Goal: Task Accomplishment & Management: Use online tool/utility

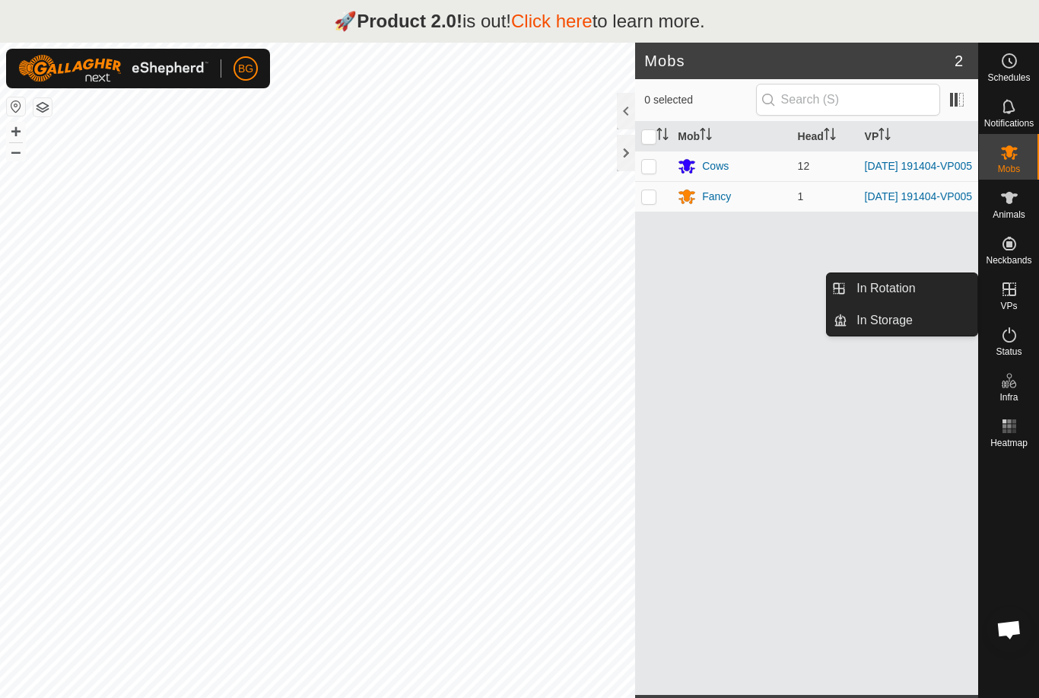
click at [887, 282] on span "In Rotation" at bounding box center [886, 288] width 59 height 18
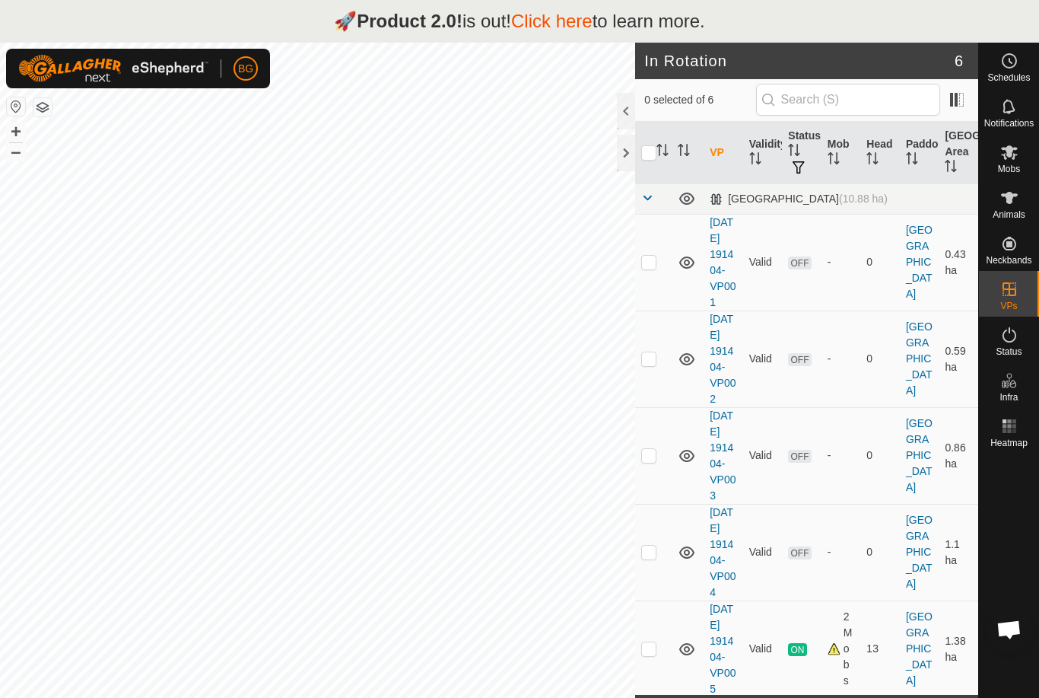
click at [644, 268] on p-checkbox at bounding box center [648, 262] width 15 height 12
checkbox input "true"
click at [652, 364] on p-checkbox at bounding box center [648, 358] width 15 height 12
checkbox input "true"
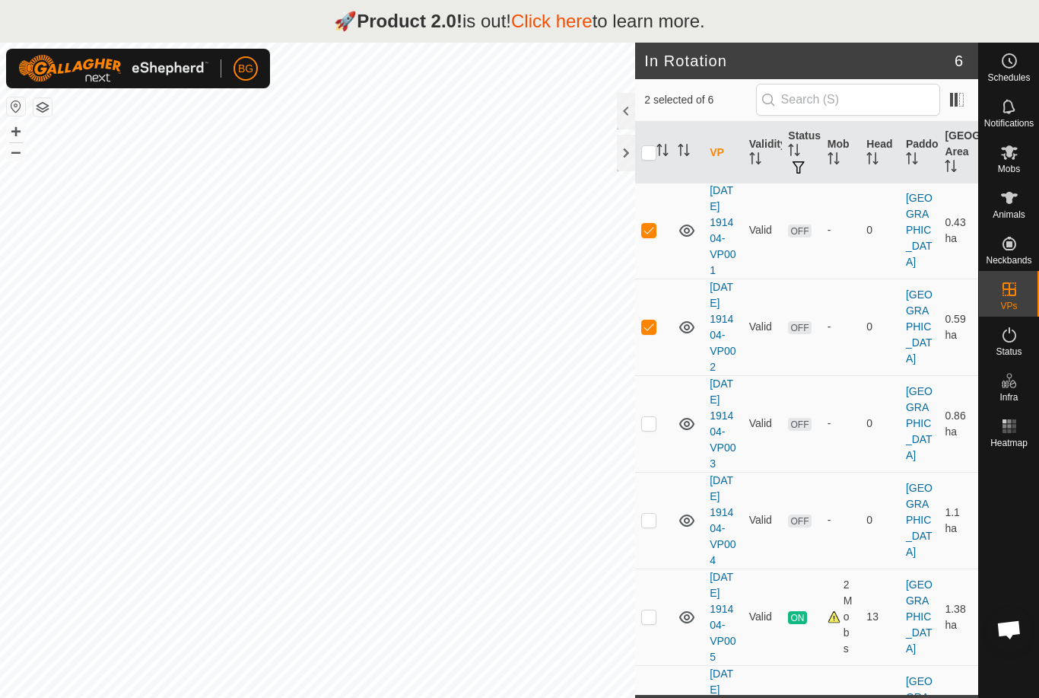
scroll to position [79, 0]
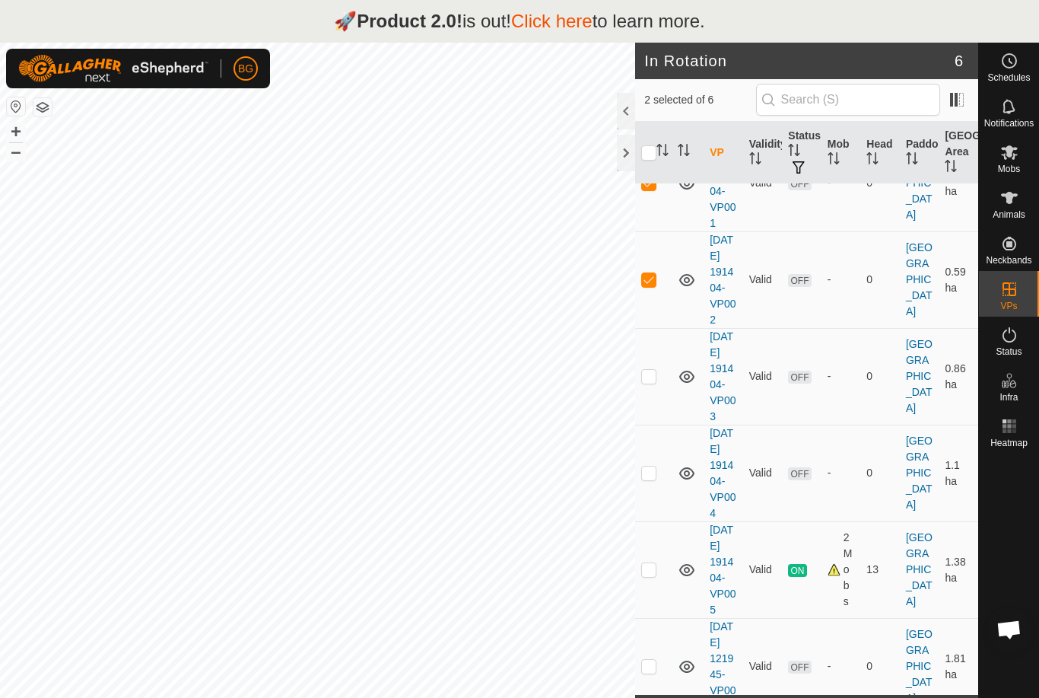
click at [653, 382] on p-checkbox at bounding box center [648, 376] width 15 height 12
checkbox input "true"
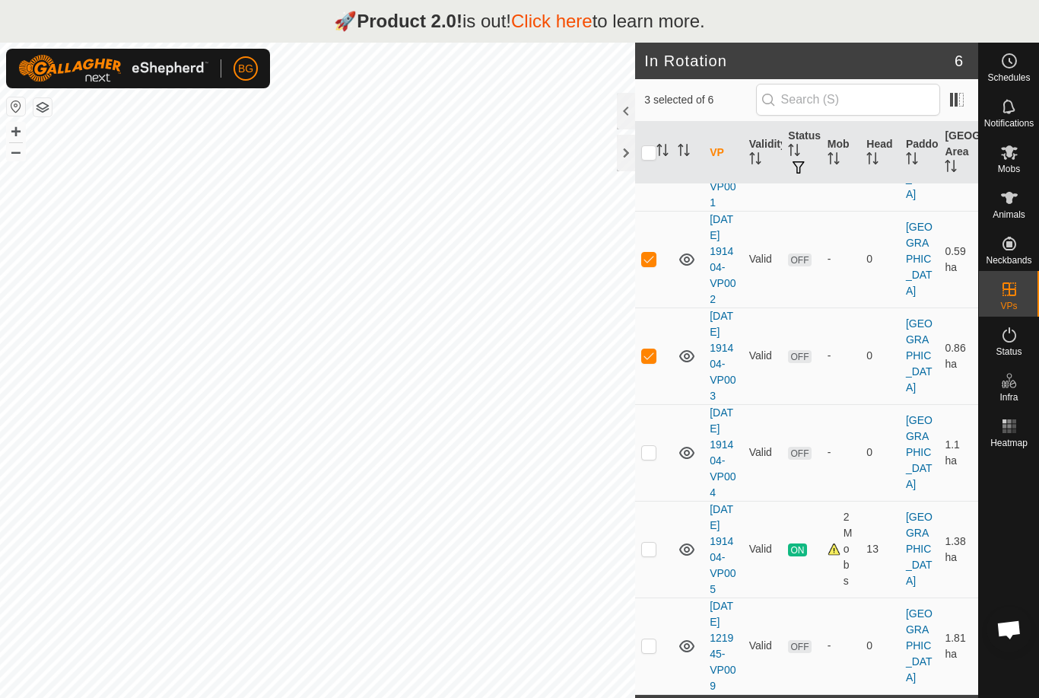
scroll to position [167, 0]
click at [656, 446] on p-checkbox at bounding box center [648, 452] width 15 height 12
checkbox input "true"
click at [646, 655] on td at bounding box center [653, 645] width 37 height 97
checkbox input "true"
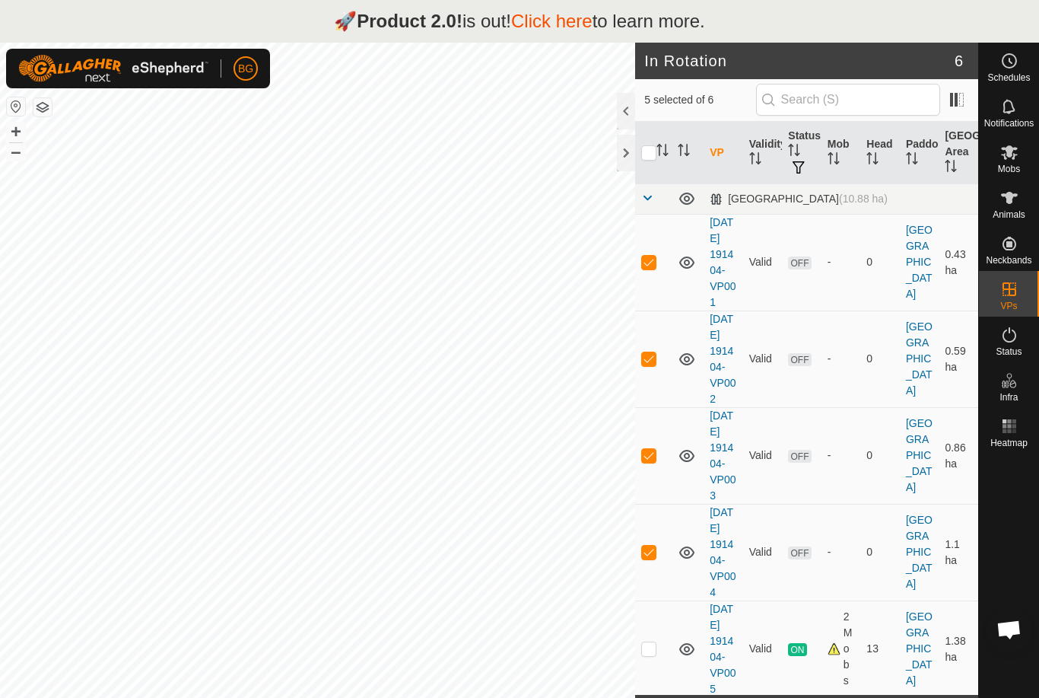
scroll to position [0, 0]
click at [650, 267] on p-checkbox at bounding box center [648, 262] width 15 height 12
checkbox input "false"
click at [654, 373] on td at bounding box center [653, 358] width 37 height 97
checkbox input "false"
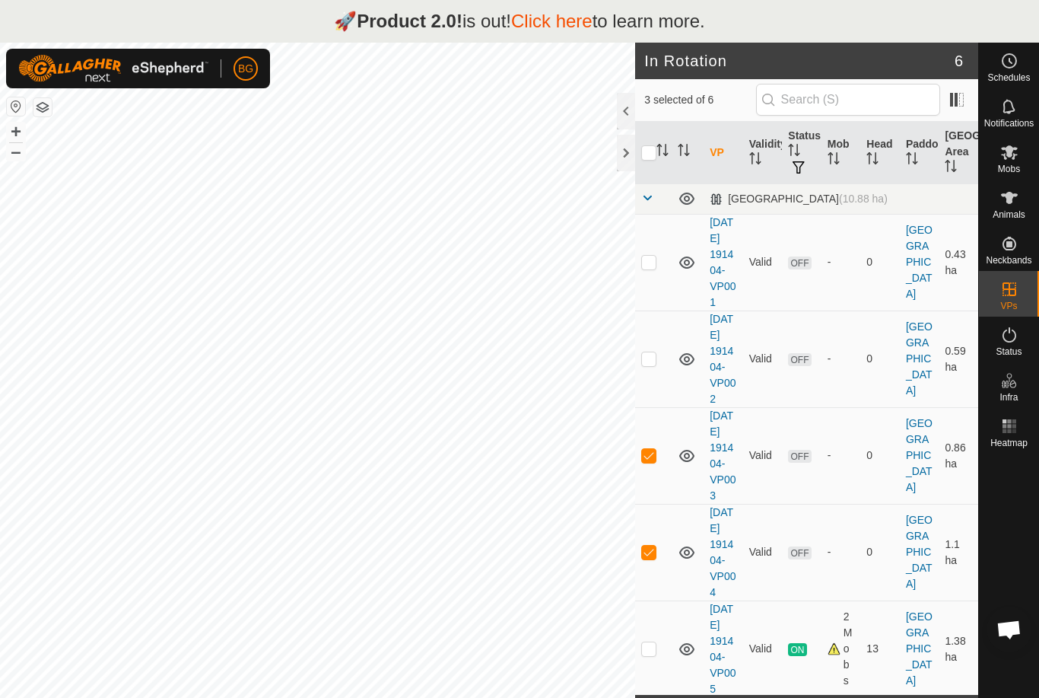
click at [653, 474] on td at bounding box center [653, 455] width 37 height 97
checkbox input "false"
click at [658, 600] on td at bounding box center [653, 552] width 37 height 97
checkbox input "false"
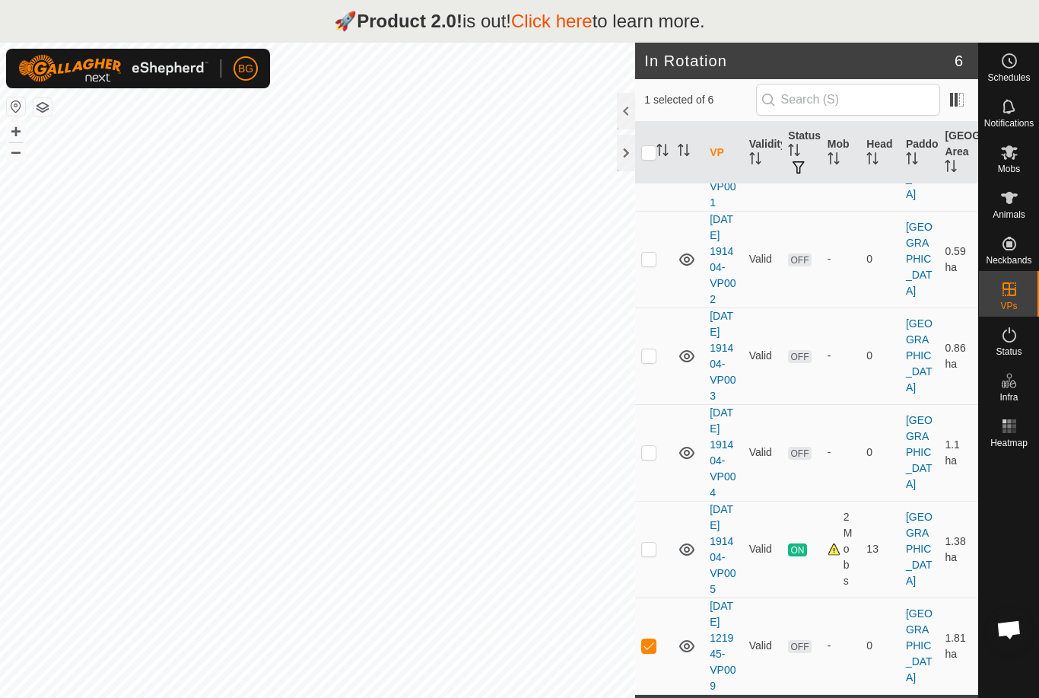
scroll to position [195, 0]
click at [657, 632] on td at bounding box center [653, 645] width 37 height 97
checkbox input "false"
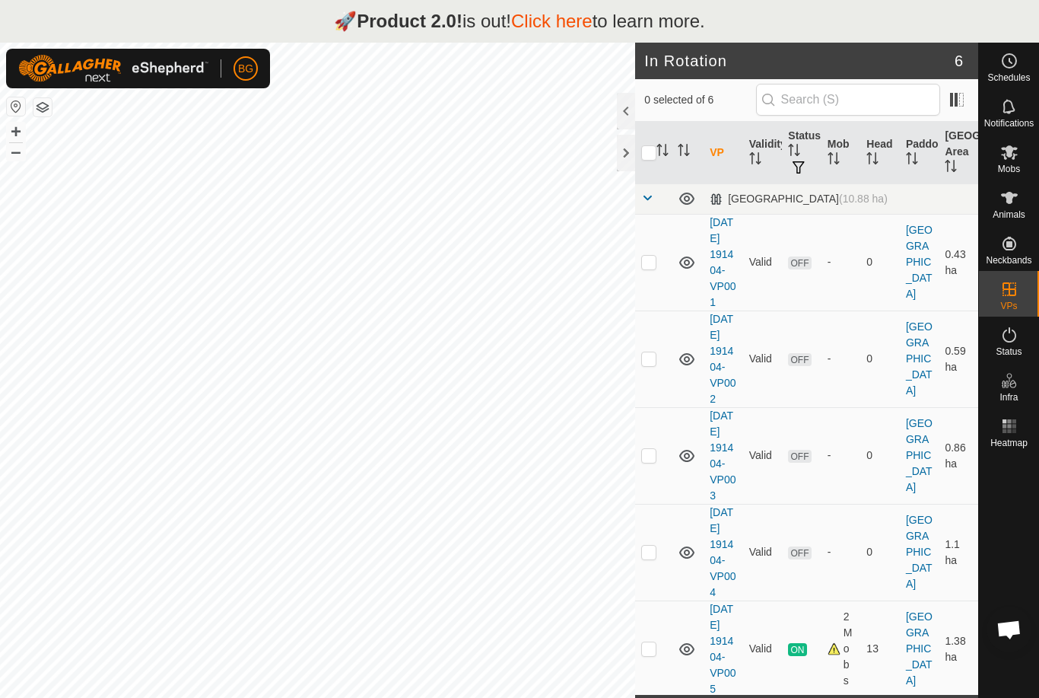
scroll to position [0, 0]
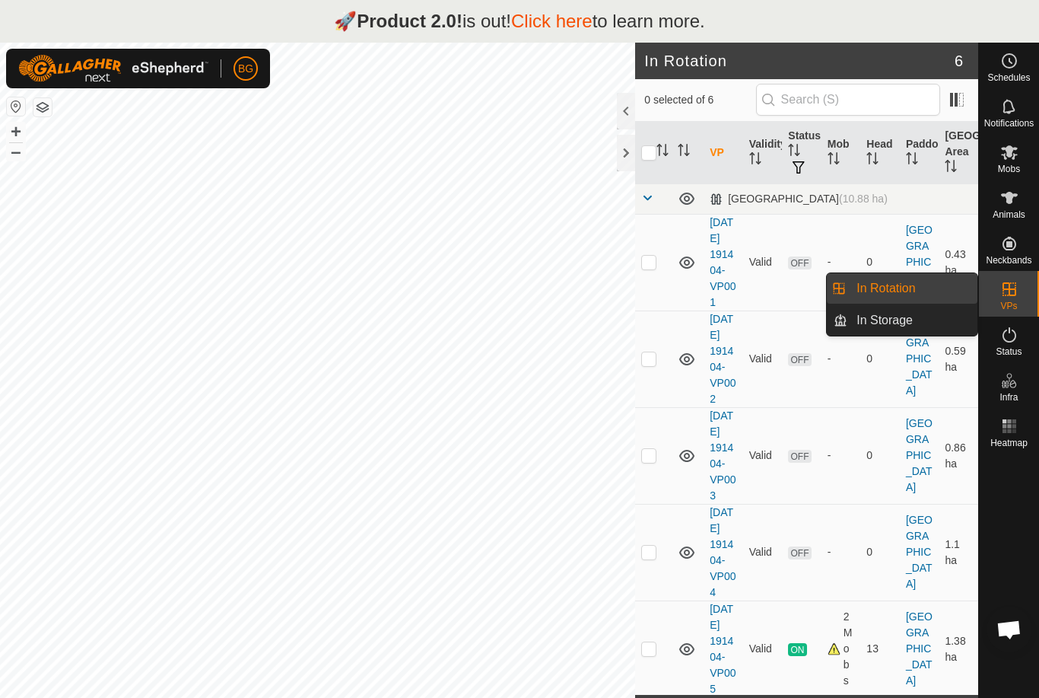
click at [905, 286] on span "In Rotation" at bounding box center [886, 288] width 59 height 18
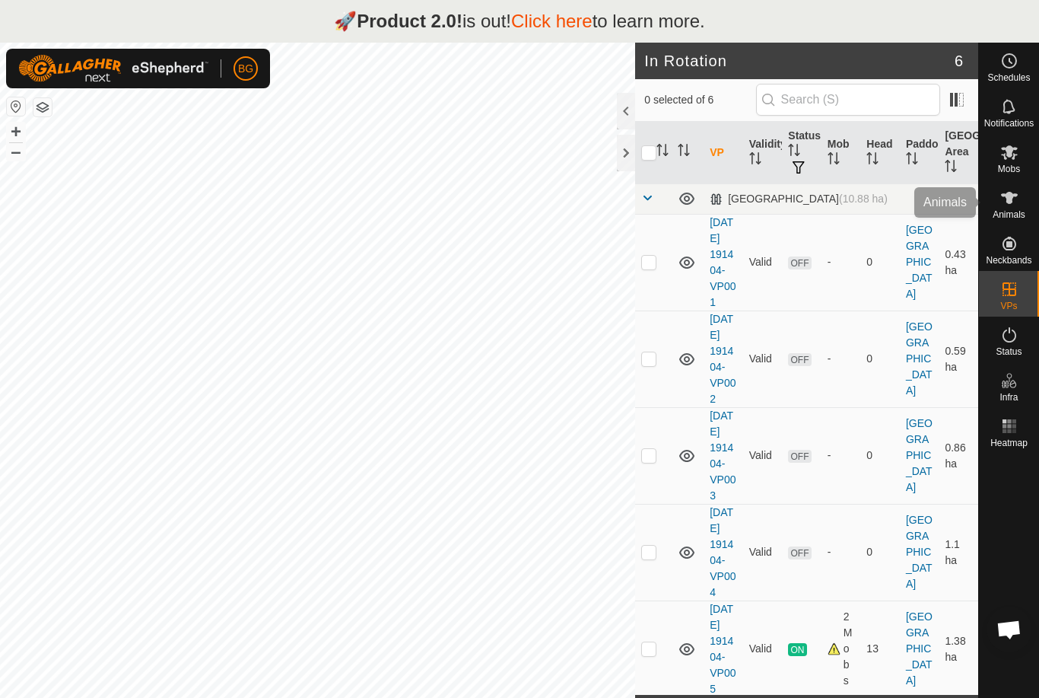
click at [1013, 208] on es-animals-svg-icon at bounding box center [1009, 198] width 27 height 24
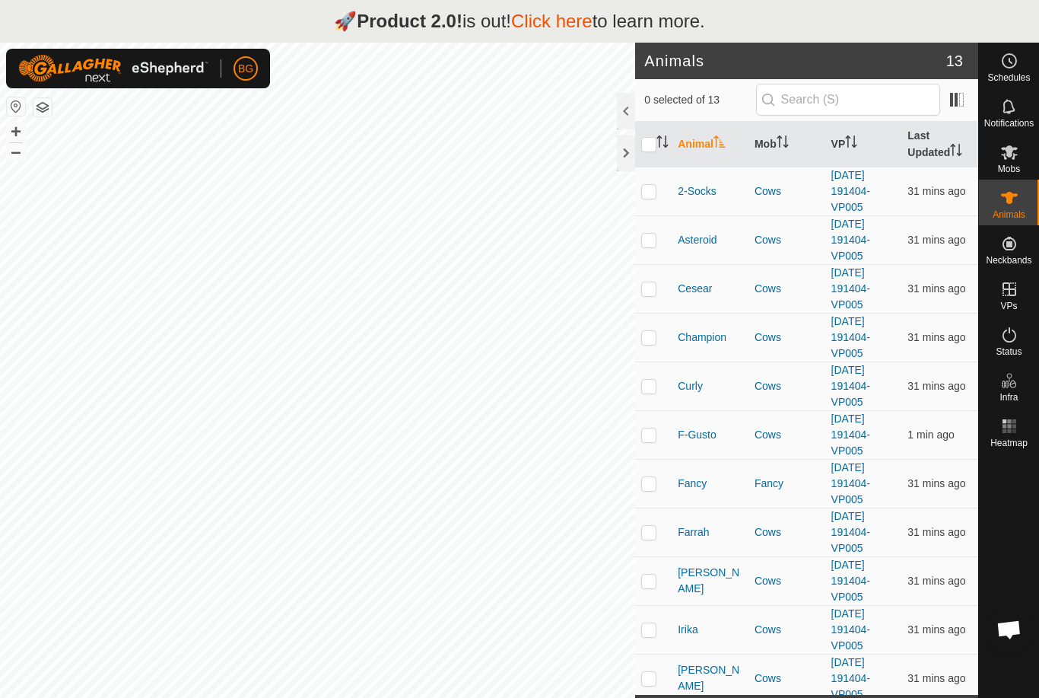
click at [1009, 210] on span "Animals" at bounding box center [1009, 214] width 33 height 9
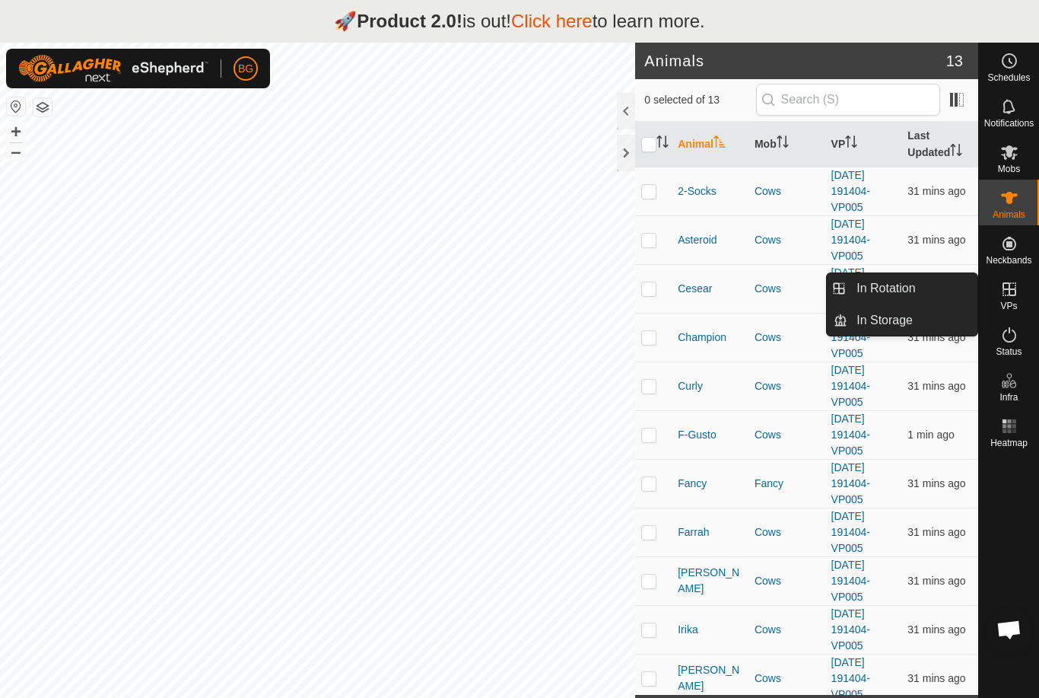
click at [912, 294] on span "In Rotation" at bounding box center [886, 288] width 59 height 18
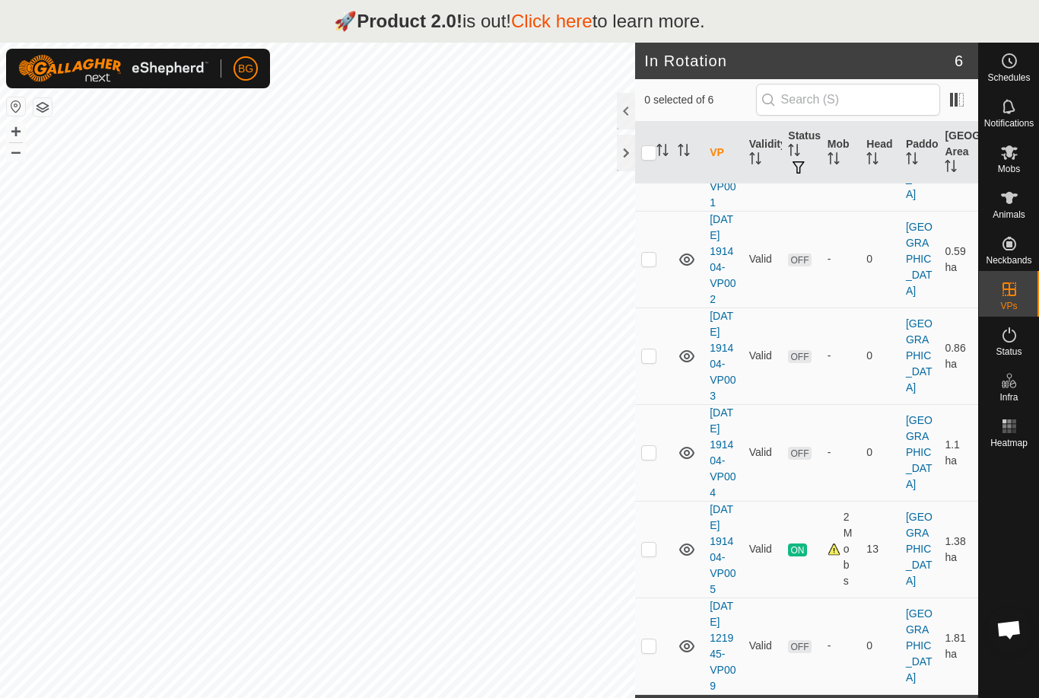
scroll to position [195, 0]
click at [553, 21] on link "Click here" at bounding box center [551, 21] width 81 height 21
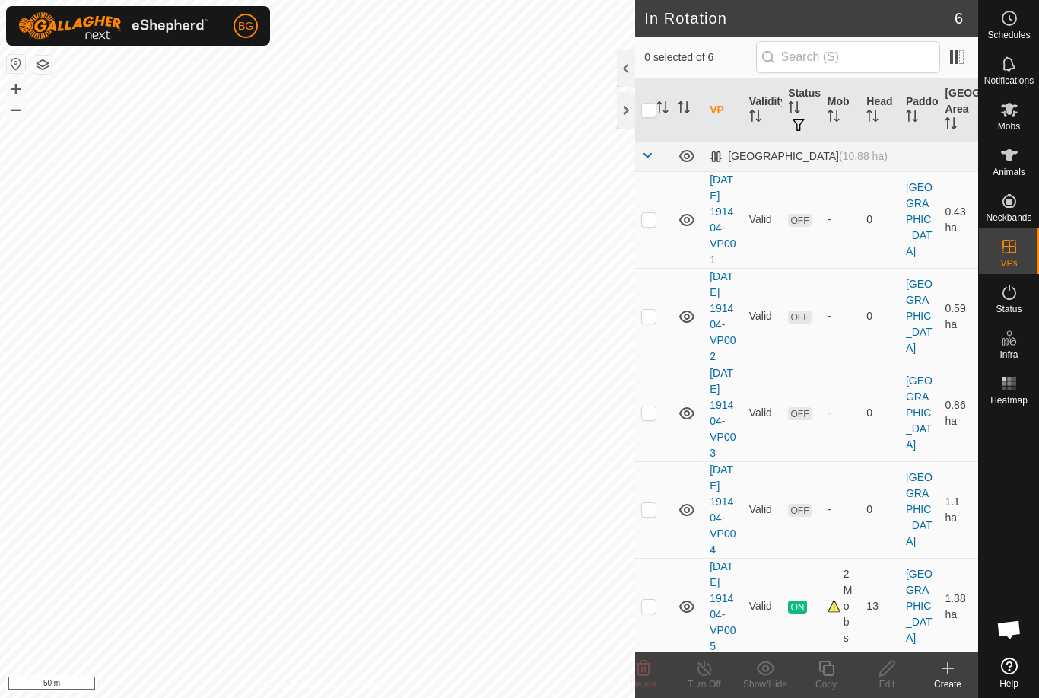
click at [628, 105] on div at bounding box center [626, 110] width 18 height 37
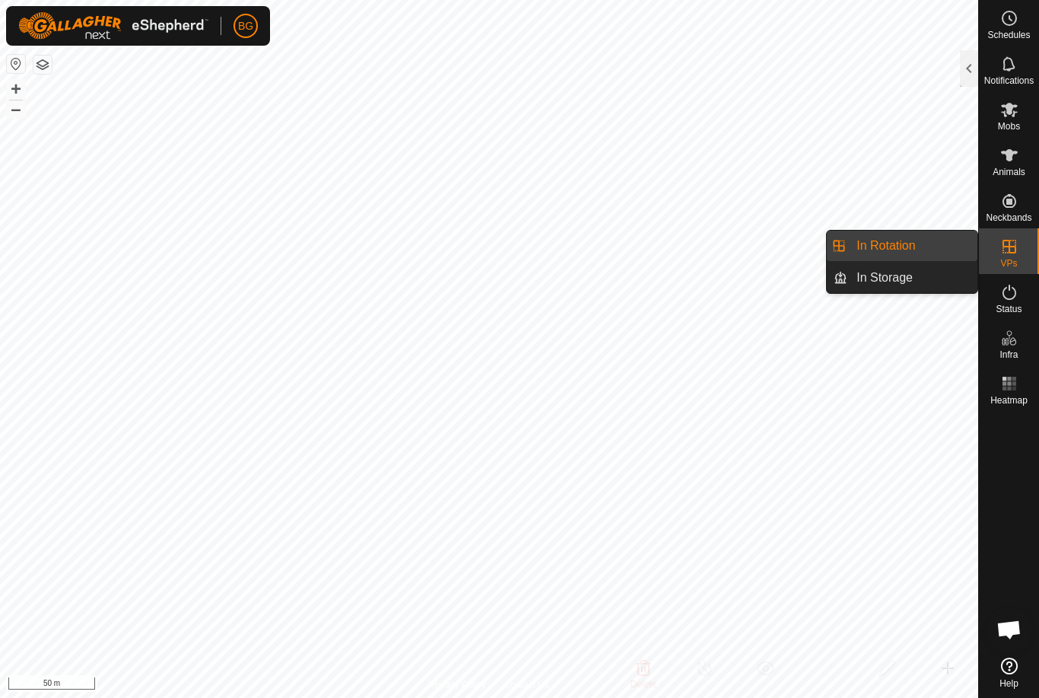
click at [913, 269] on span "In Storage" at bounding box center [885, 278] width 56 height 18
click at [915, 244] on span "In Rotation" at bounding box center [886, 246] width 59 height 18
click at [907, 247] on span "In Rotation" at bounding box center [886, 246] width 59 height 18
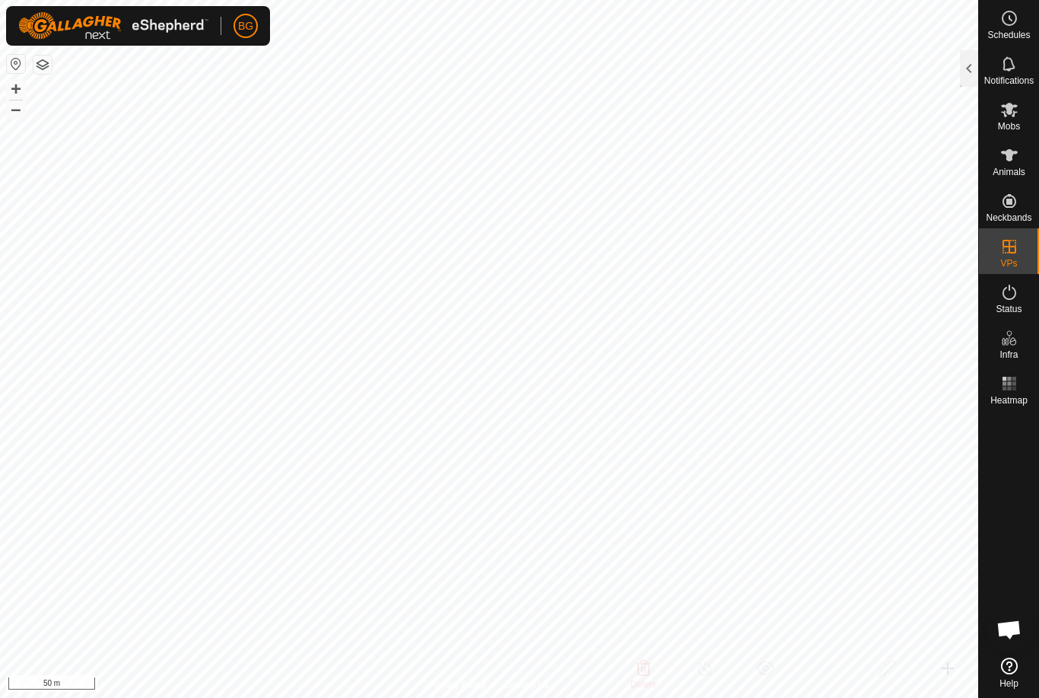
click at [975, 63] on div at bounding box center [969, 68] width 18 height 37
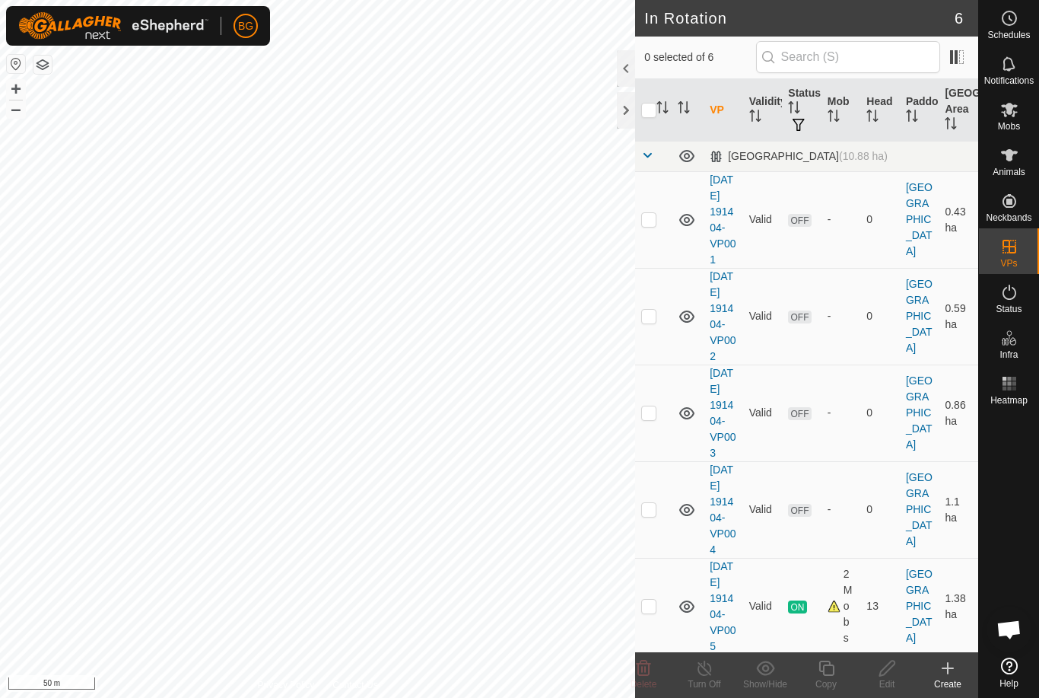
click at [646, 225] on p-checkbox at bounding box center [648, 219] width 15 height 12
checkbox input "true"
click at [648, 322] on p-checkbox at bounding box center [648, 316] width 15 height 12
checkbox input "true"
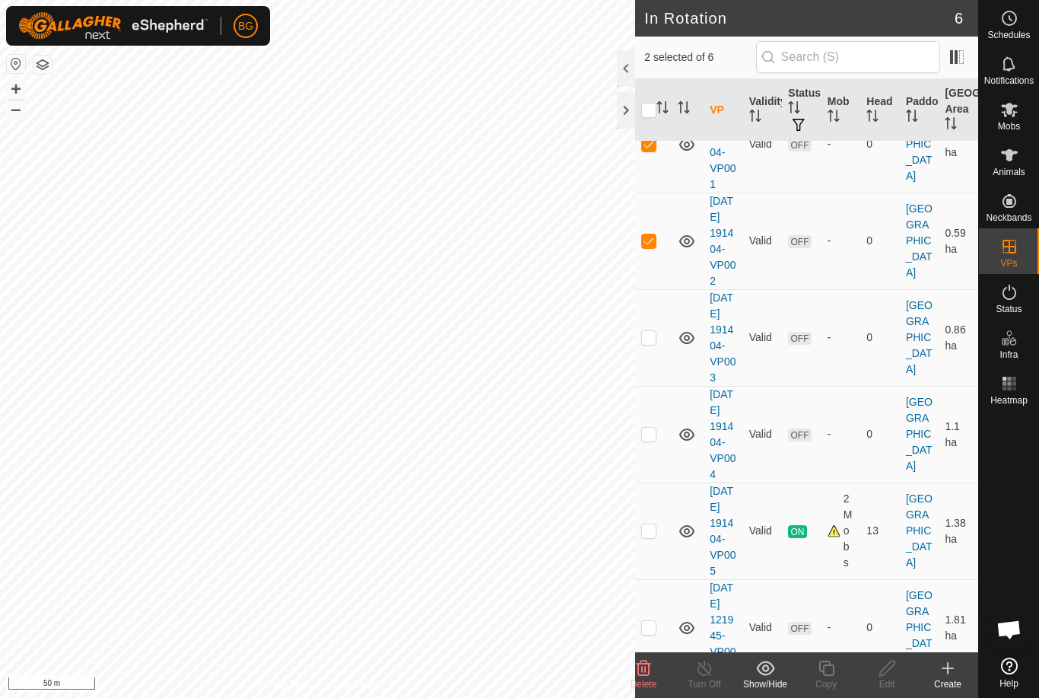
scroll to position [77, 0]
click at [656, 342] on p-checkbox at bounding box center [648, 335] width 15 height 12
checkbox input "true"
click at [654, 438] on p-checkbox at bounding box center [648, 432] width 15 height 12
checkbox input "true"
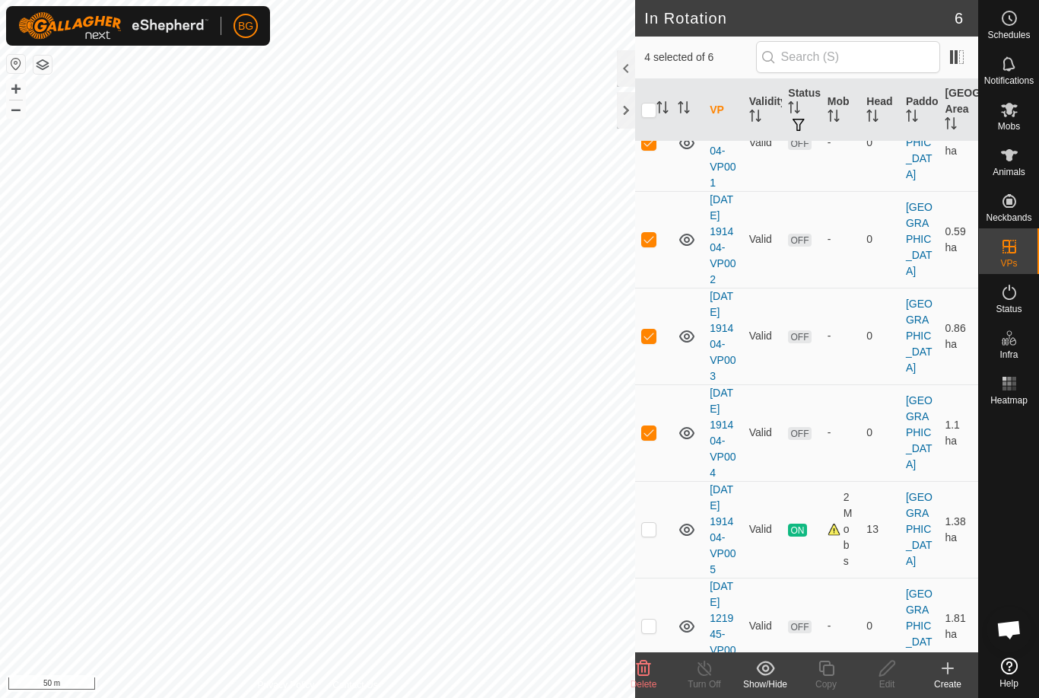
click at [655, 535] on p-checkbox at bounding box center [648, 529] width 15 height 12
click at [654, 535] on p-checkbox at bounding box center [648, 529] width 15 height 12
checkbox input "false"
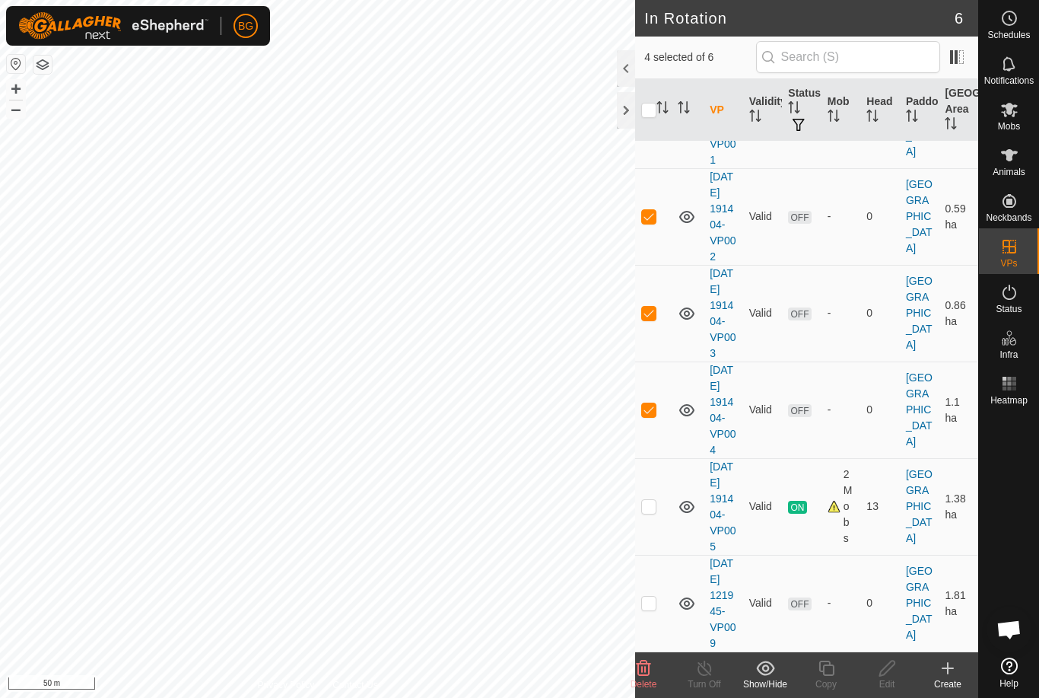
scroll to position [195, 0]
click at [651, 597] on p-checkbox at bounding box center [648, 603] width 15 height 12
checkbox input "true"
click at [644, 667] on icon at bounding box center [644, 667] width 14 height 15
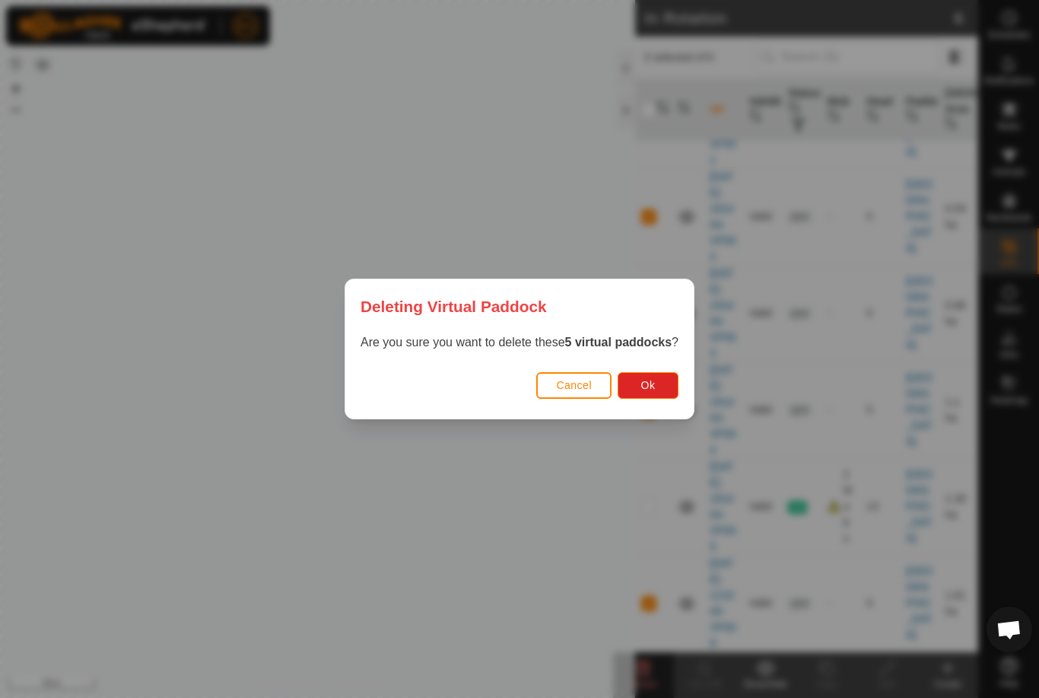
click at [655, 388] on span "Ok" at bounding box center [648, 385] width 14 height 12
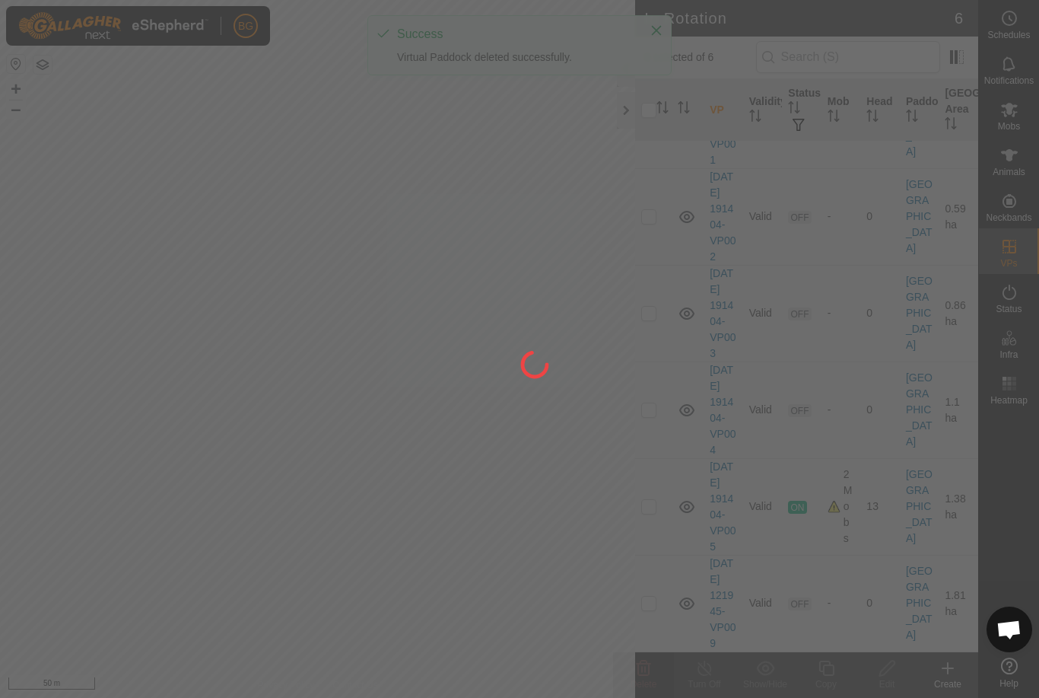
checkbox input "false"
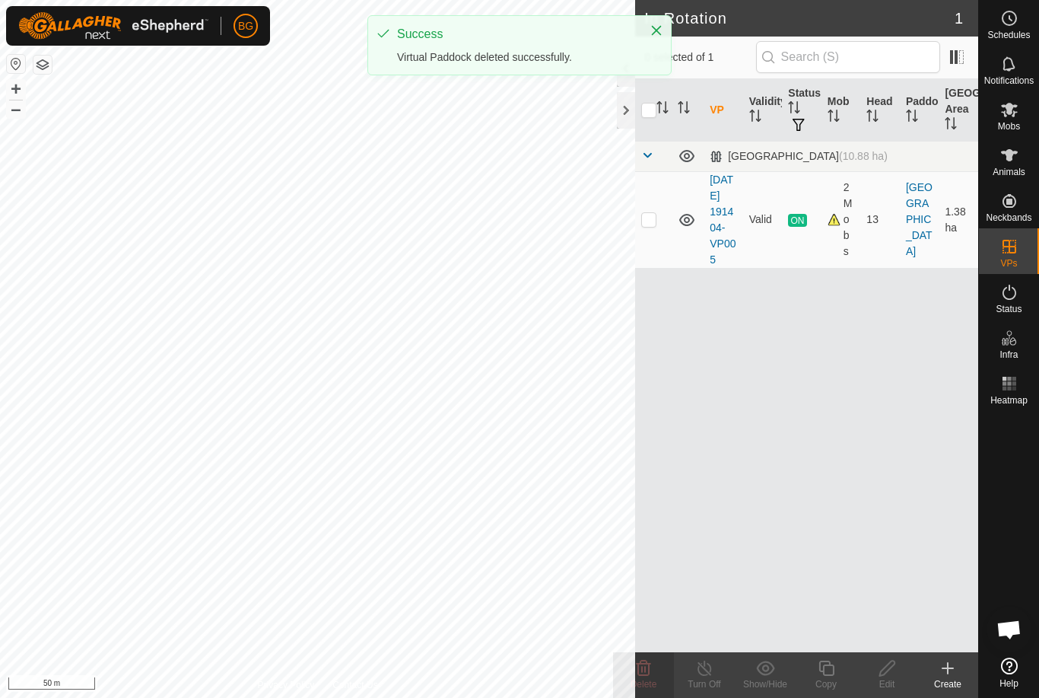
scroll to position [0, 0]
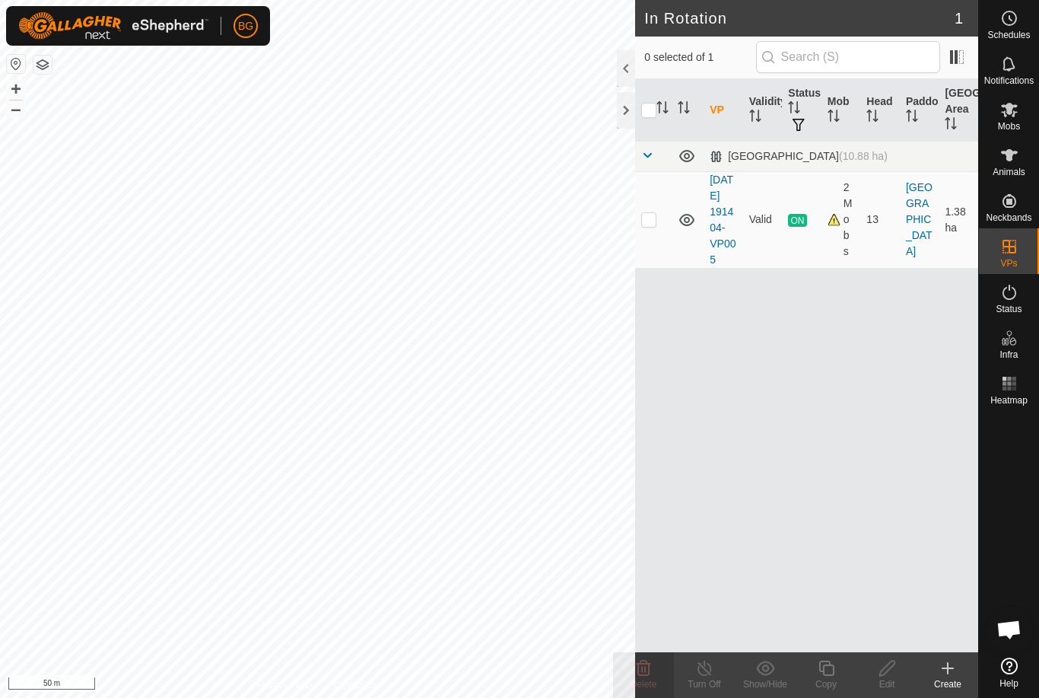
click at [937, 675] on create-svg-icon at bounding box center [948, 668] width 61 height 18
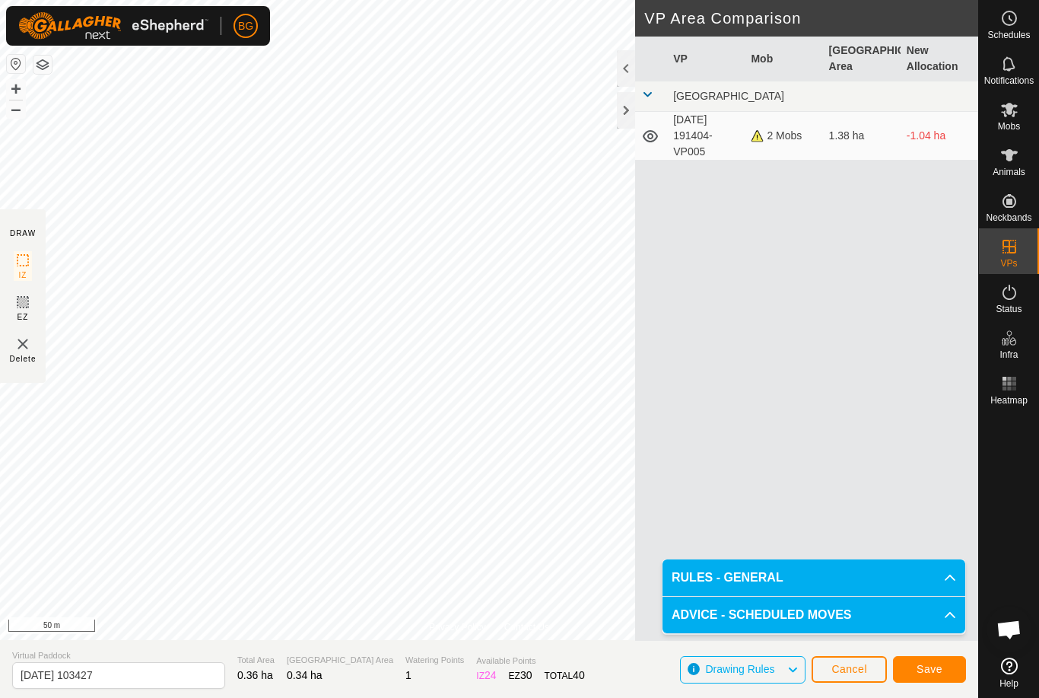
click at [934, 667] on span "Save" at bounding box center [930, 669] width 26 height 12
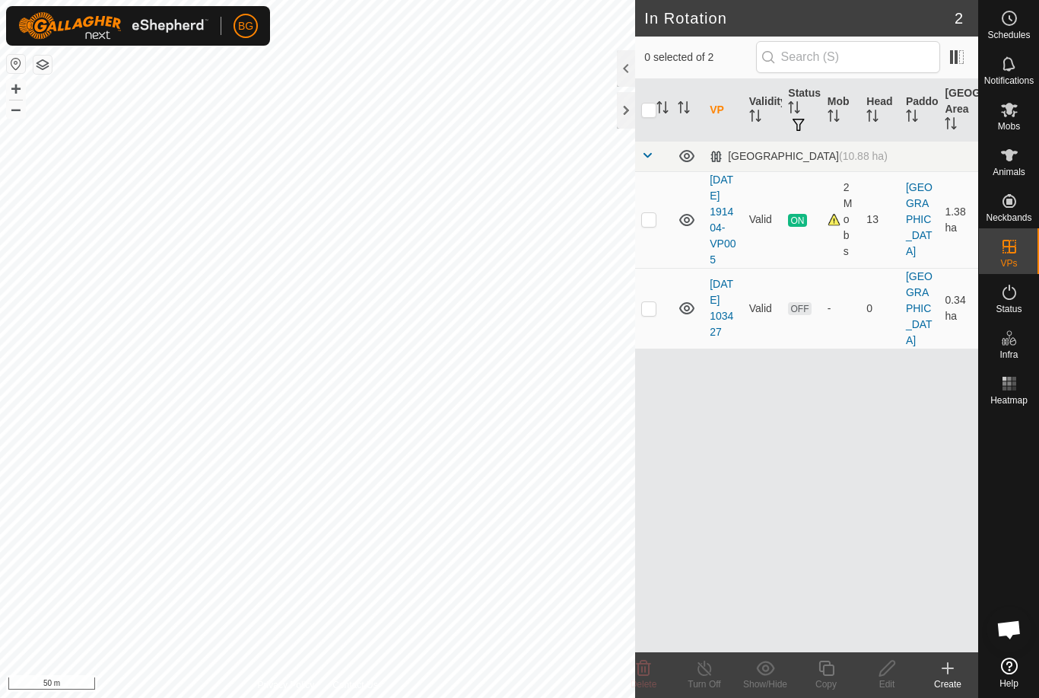
click at [651, 314] on p-checkbox at bounding box center [648, 308] width 15 height 12
checkbox input "true"
click at [823, 670] on icon at bounding box center [826, 667] width 15 height 15
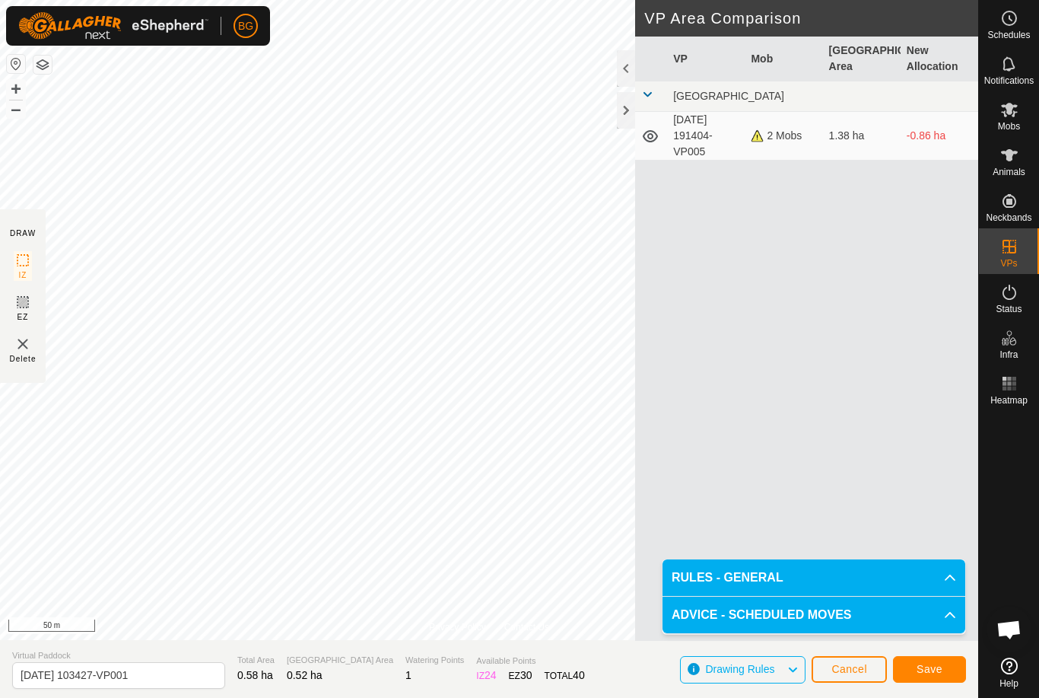
click at [928, 667] on span "Save" at bounding box center [930, 669] width 26 height 12
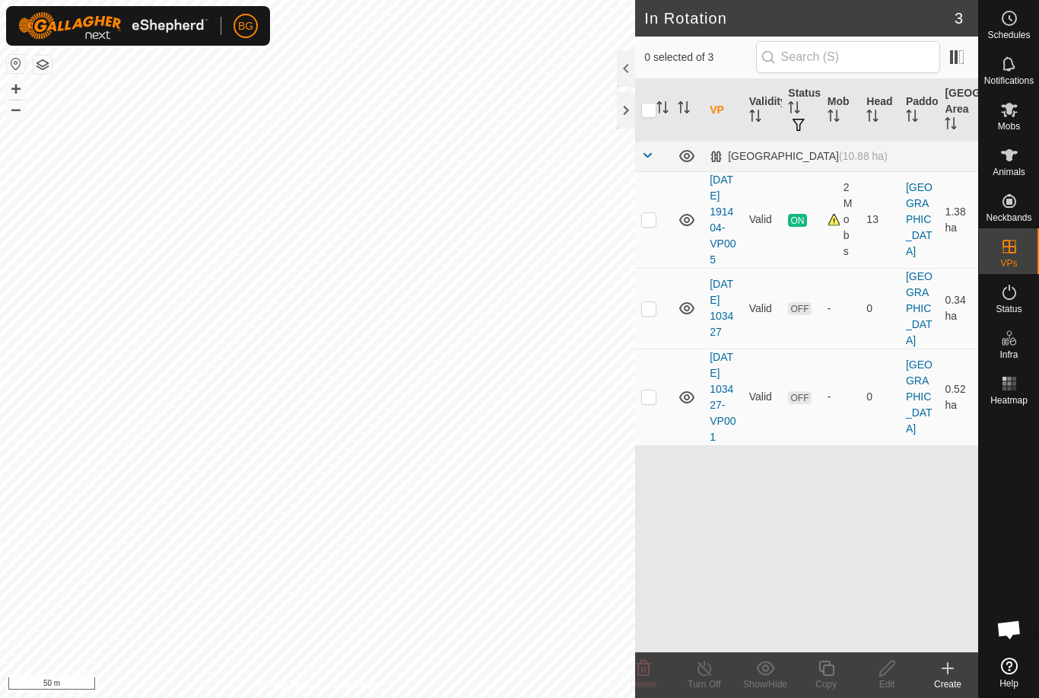
click at [650, 403] on p-checkbox at bounding box center [648, 396] width 15 height 12
checkbox input "true"
click at [826, 664] on icon at bounding box center [826, 668] width 19 height 18
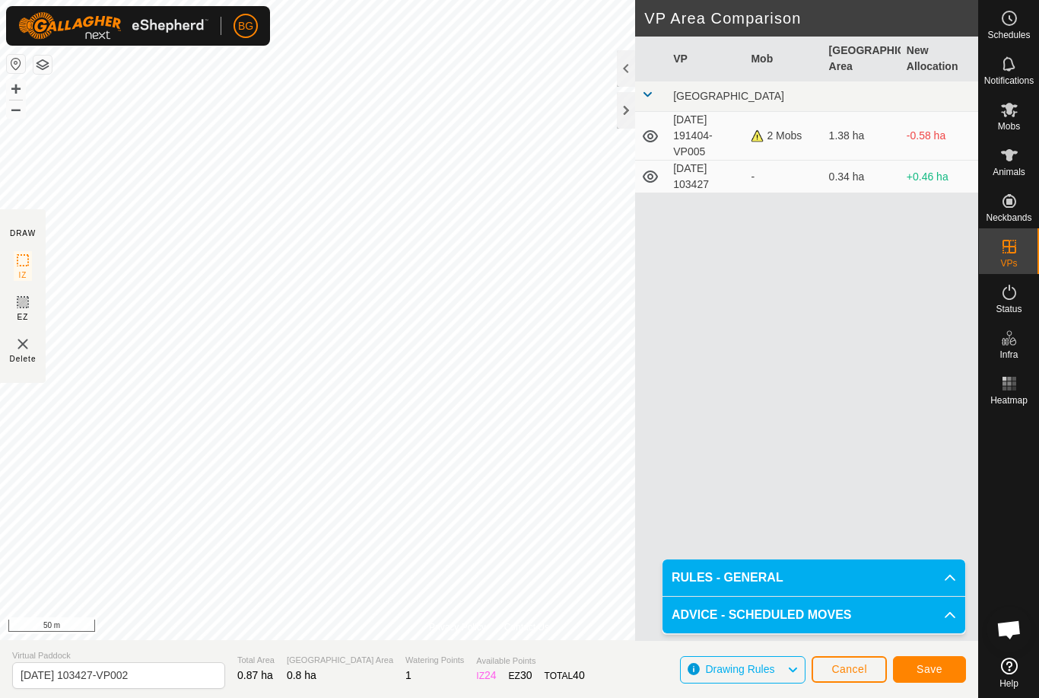
click at [930, 664] on span "Save" at bounding box center [930, 669] width 26 height 12
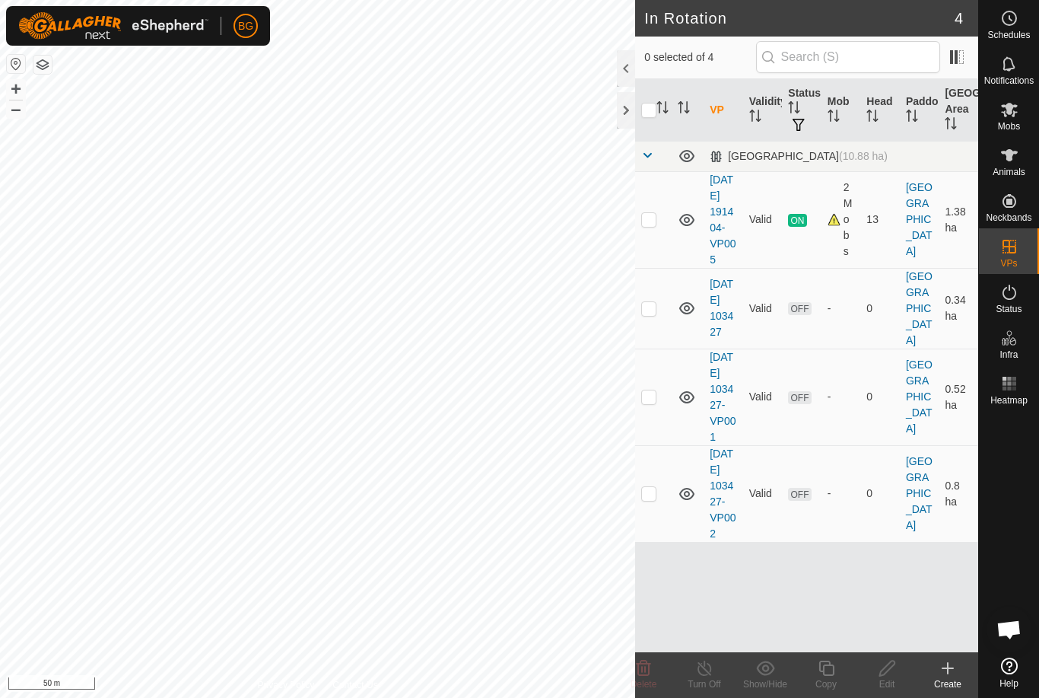
click at [651, 499] on p-checkbox at bounding box center [648, 493] width 15 height 12
checkbox input "true"
click at [822, 664] on icon at bounding box center [826, 668] width 19 height 18
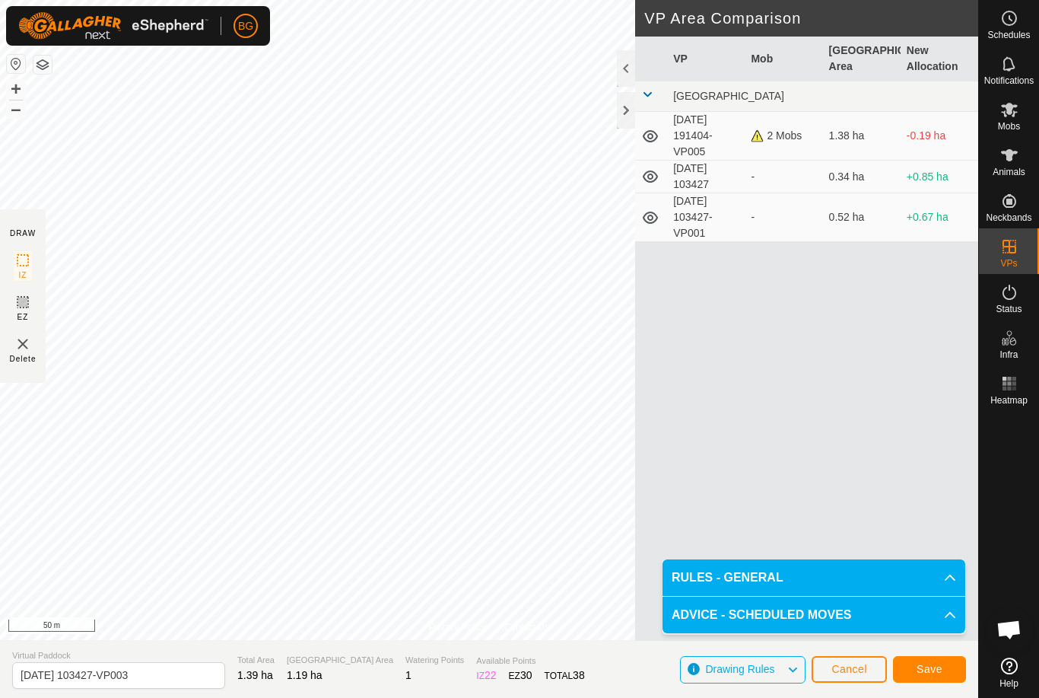
click at [922, 663] on span "Save" at bounding box center [930, 669] width 26 height 12
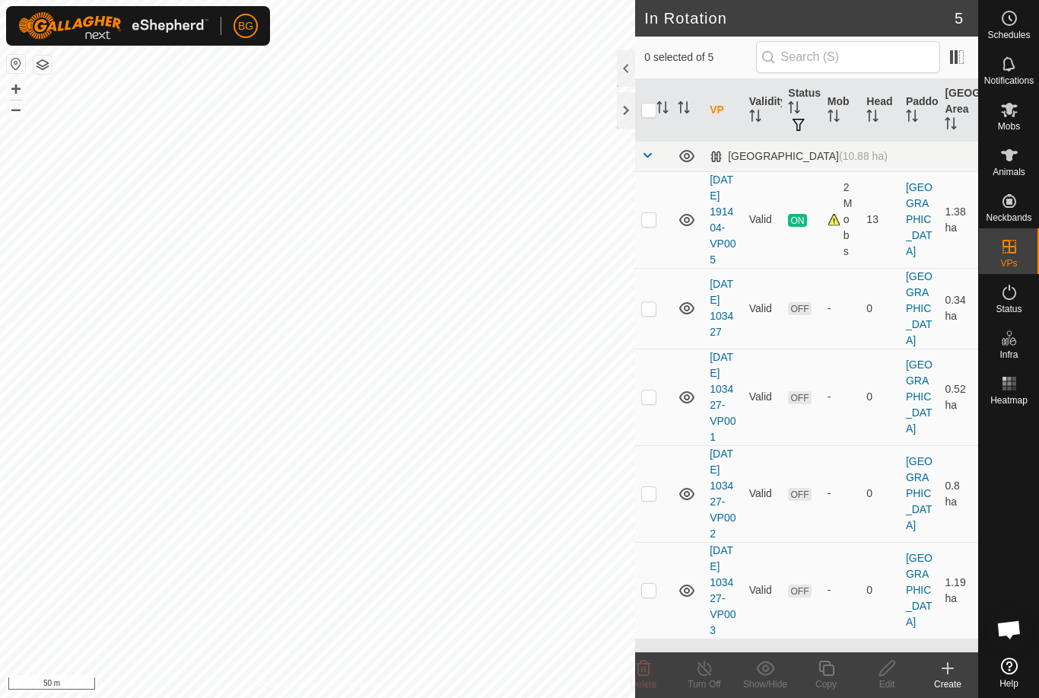
click at [942, 670] on icon at bounding box center [948, 668] width 18 height 18
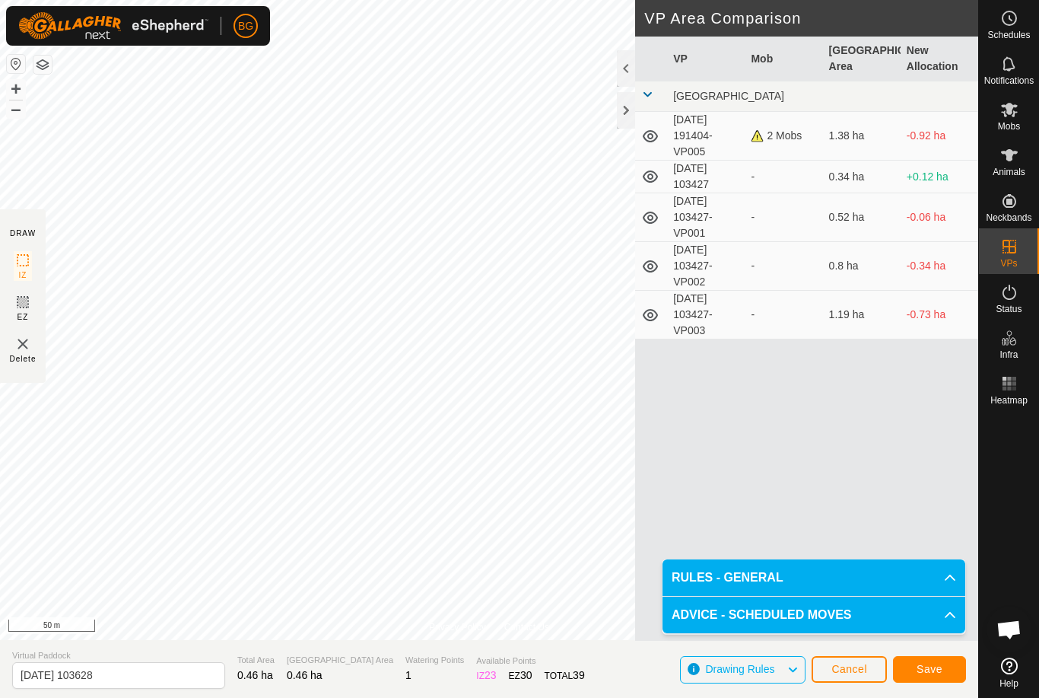
click at [931, 667] on span "Save" at bounding box center [930, 669] width 26 height 12
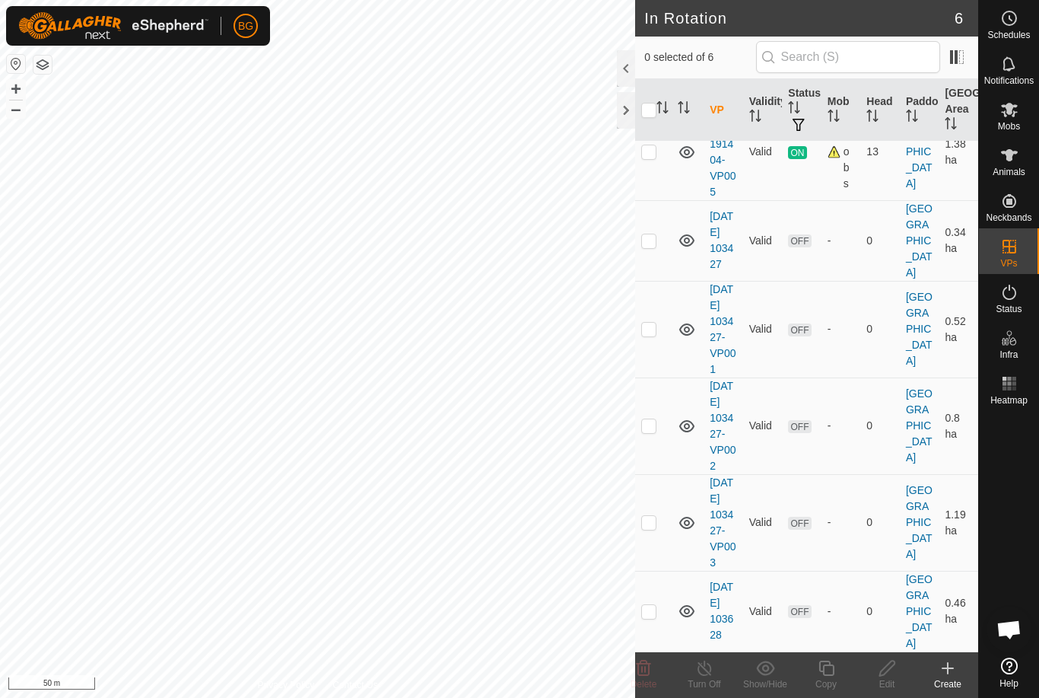
scroll to position [131, 0]
click at [652, 610] on p-checkbox at bounding box center [648, 611] width 15 height 12
checkbox input "true"
click at [827, 667] on icon at bounding box center [826, 668] width 19 height 18
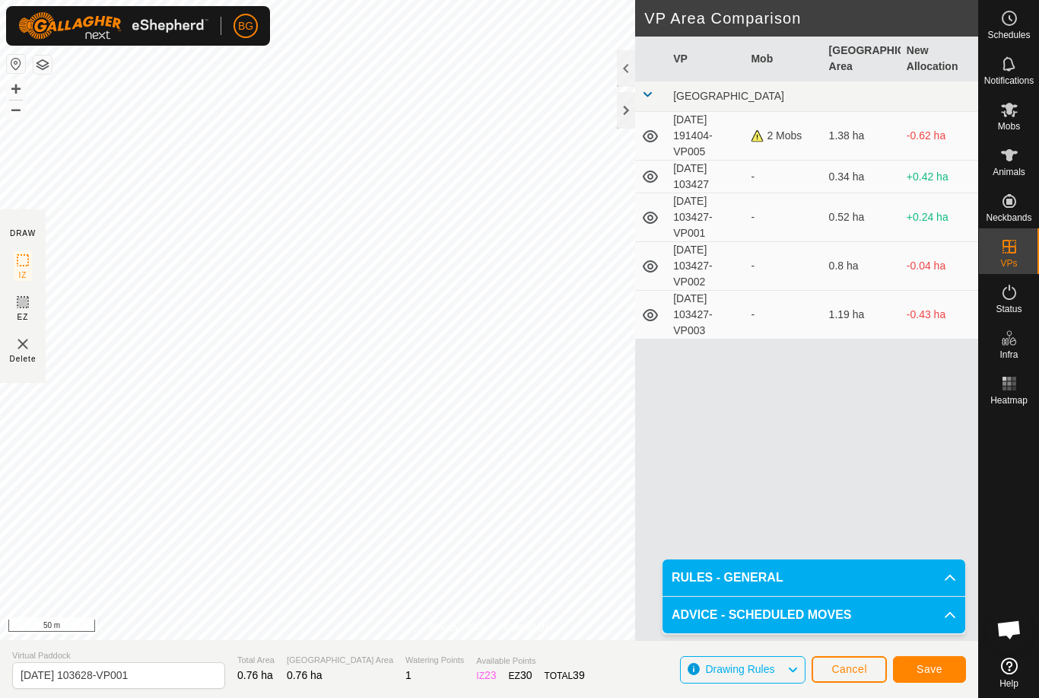
click at [934, 667] on span "Save" at bounding box center [930, 669] width 26 height 12
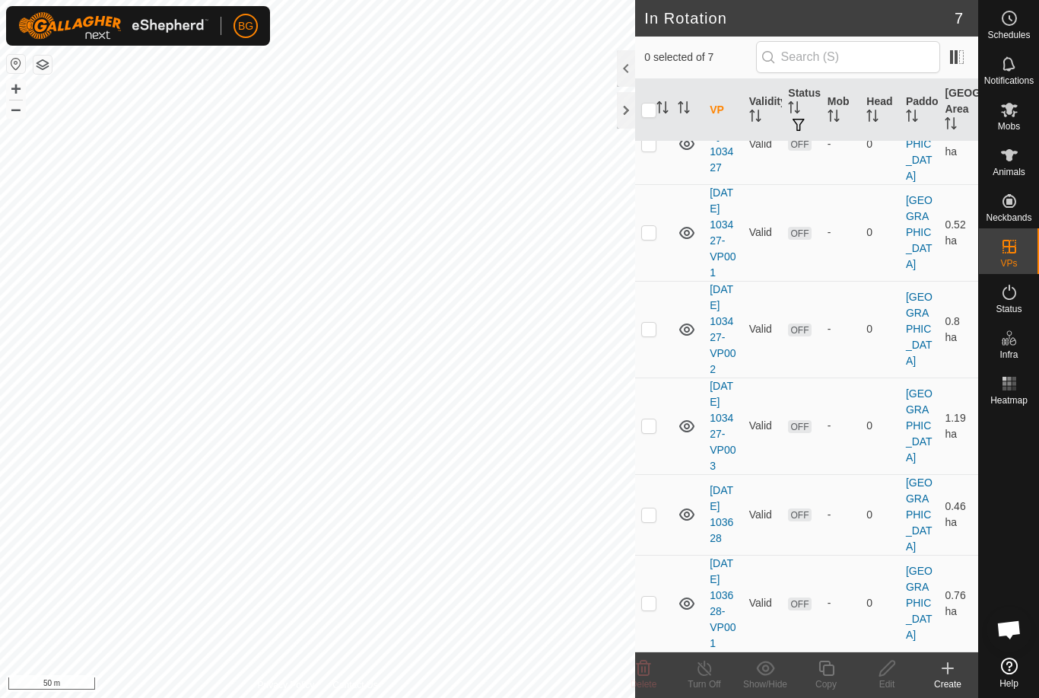
scroll to position [243, 0]
click at [647, 597] on p-checkbox at bounding box center [648, 603] width 15 height 12
checkbox input "true"
click at [819, 667] on icon at bounding box center [826, 667] width 15 height 15
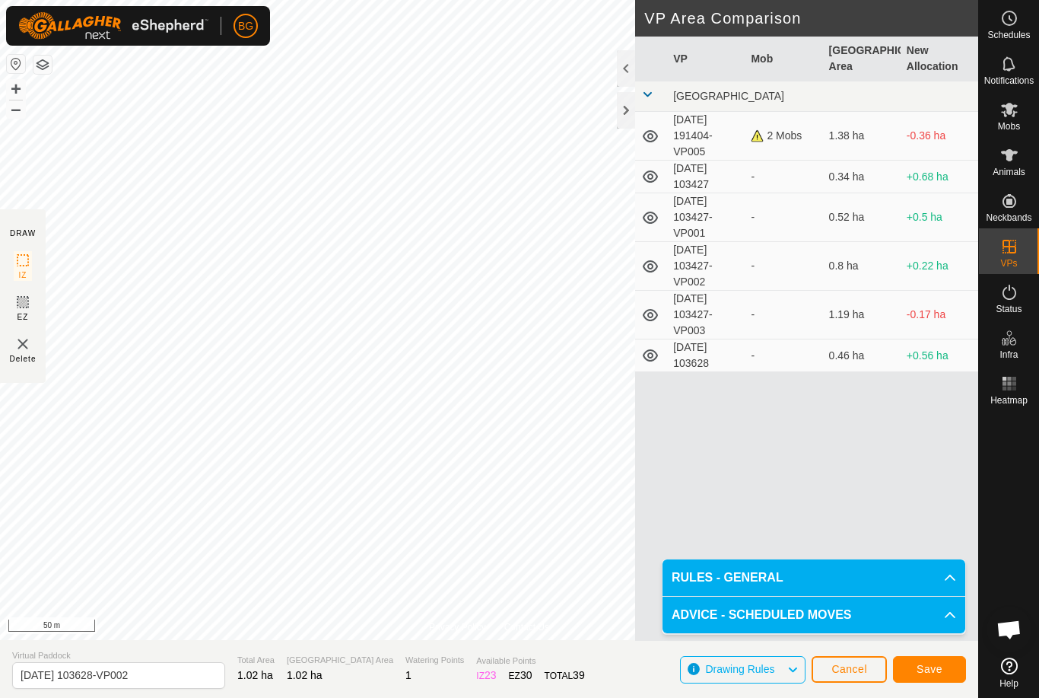
click at [931, 670] on span "Save" at bounding box center [930, 669] width 26 height 12
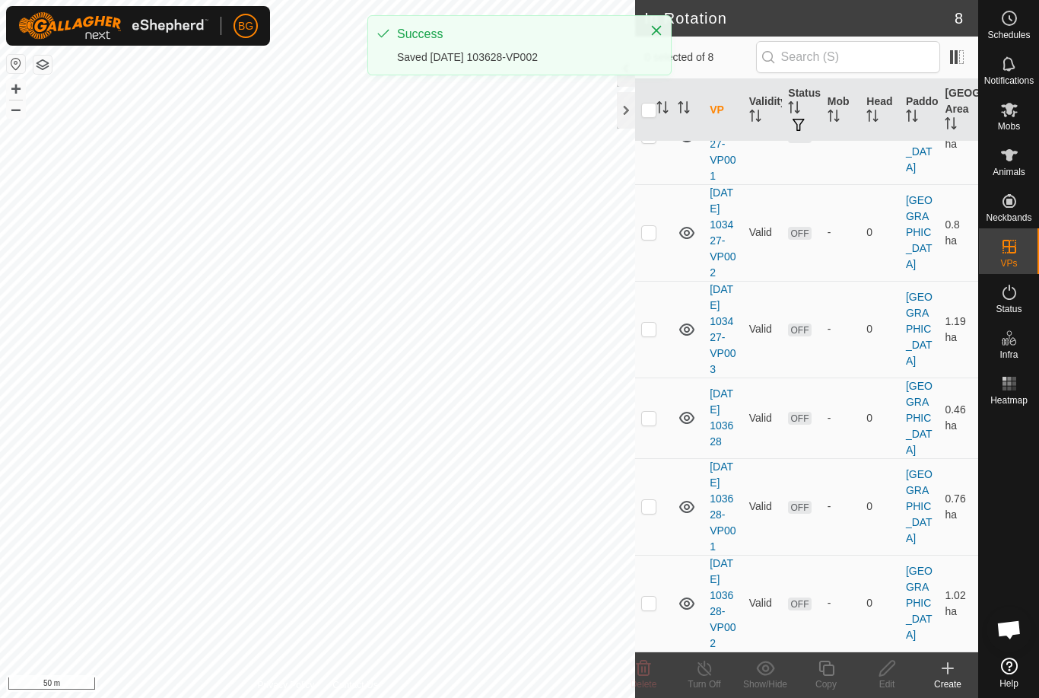
scroll to position [356, 0]
click at [646, 597] on p-checkbox at bounding box center [648, 603] width 15 height 12
checkbox input "true"
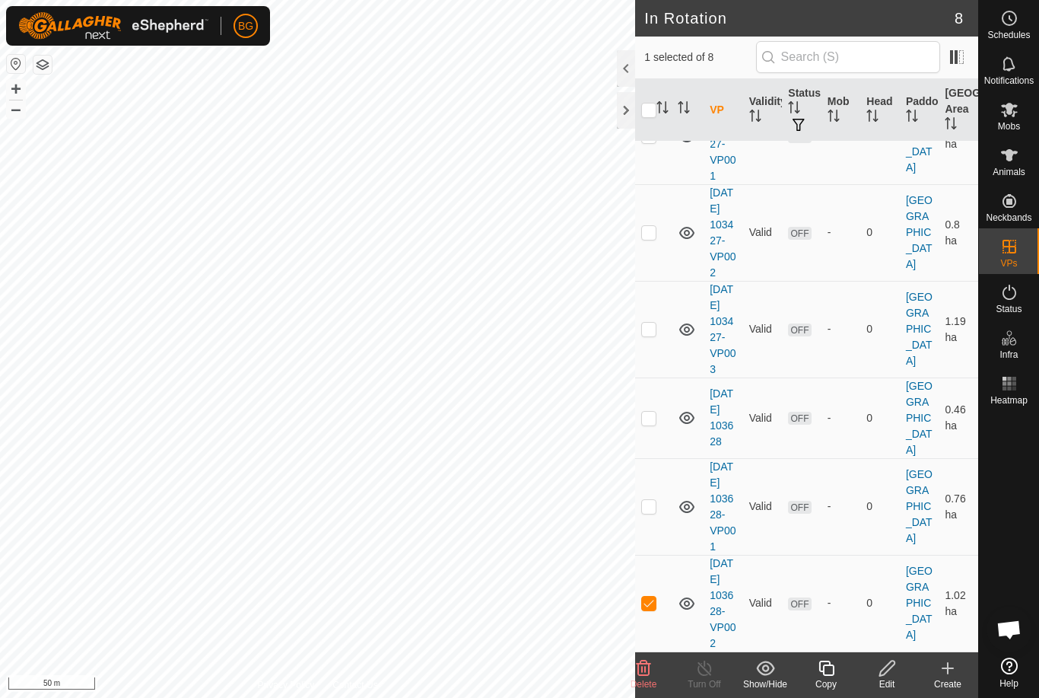
click at [829, 668] on icon at bounding box center [826, 668] width 19 height 18
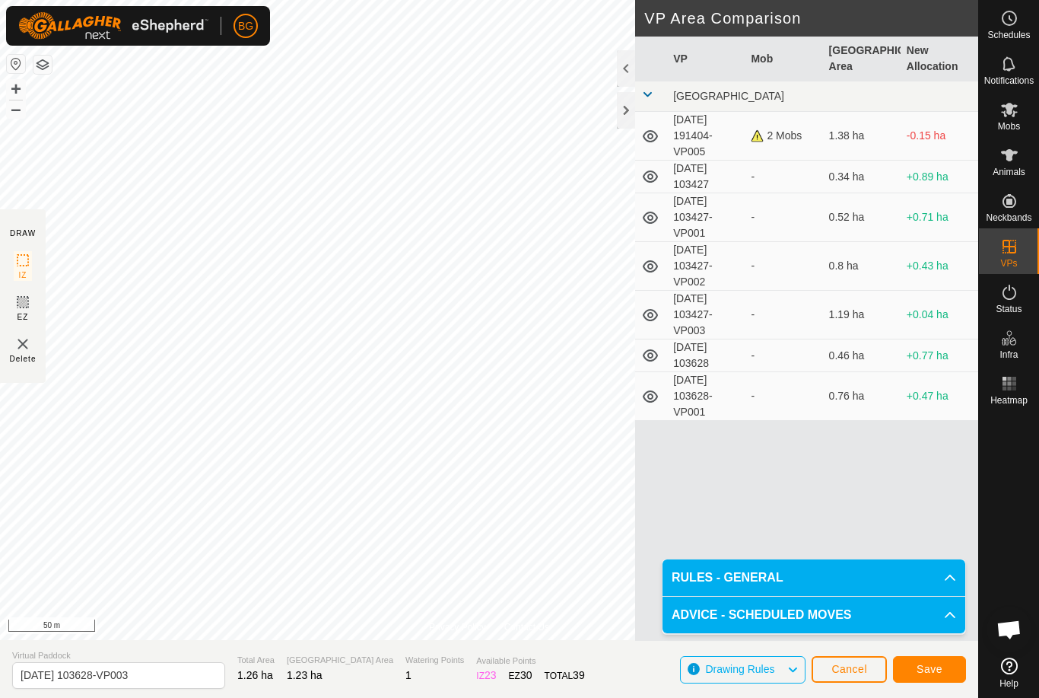
click at [933, 664] on span "Save" at bounding box center [930, 669] width 26 height 12
